Goal: Browse casually: Explore the website without a specific task or goal

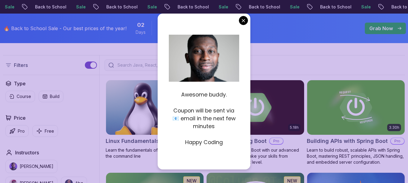
drag, startPoint x: 0, startPoint y: 0, endPoint x: 226, endPoint y: 143, distance: 267.5
click at [226, 143] on div "Awesome buddy. Coupon will be sent via 📧 email in the next few minutes Happy Co…" at bounding box center [204, 114] width 70 height 63
click at [243, 90] on div "Awesome buddy. Coupon will be sent via 📧 email in the next few minutes Happy Co…" at bounding box center [204, 92] width 92 height 156
click at [199, 95] on p "Awesome buddy." at bounding box center [204, 95] width 70 height 8
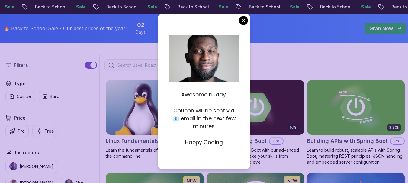
click at [199, 95] on p "Awesome buddy." at bounding box center [204, 95] width 70 height 8
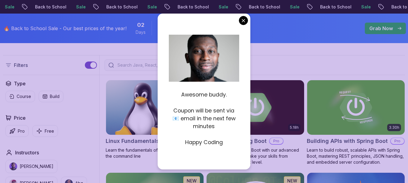
click at [199, 95] on p "Awesome buddy." at bounding box center [204, 95] width 70 height 8
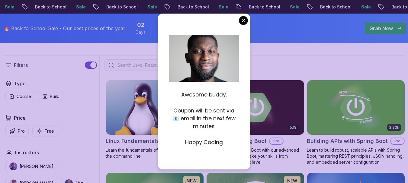
click at [199, 95] on p "Awesome buddy." at bounding box center [204, 95] width 70 height 8
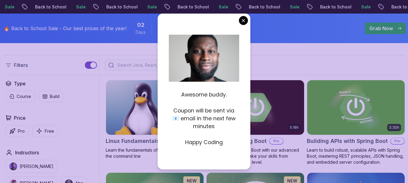
click at [199, 95] on p "Awesome buddy." at bounding box center [204, 95] width 70 height 8
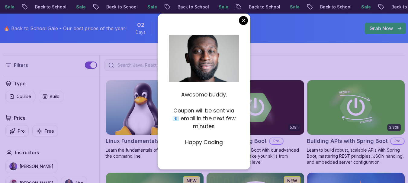
click at [199, 95] on p "Awesome buddy." at bounding box center [204, 95] width 70 height 8
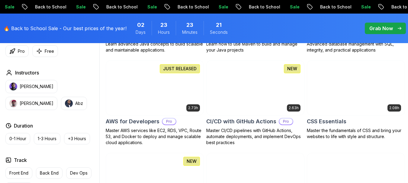
scroll to position [444, 0]
